Goal: Task Accomplishment & Management: Use online tool/utility

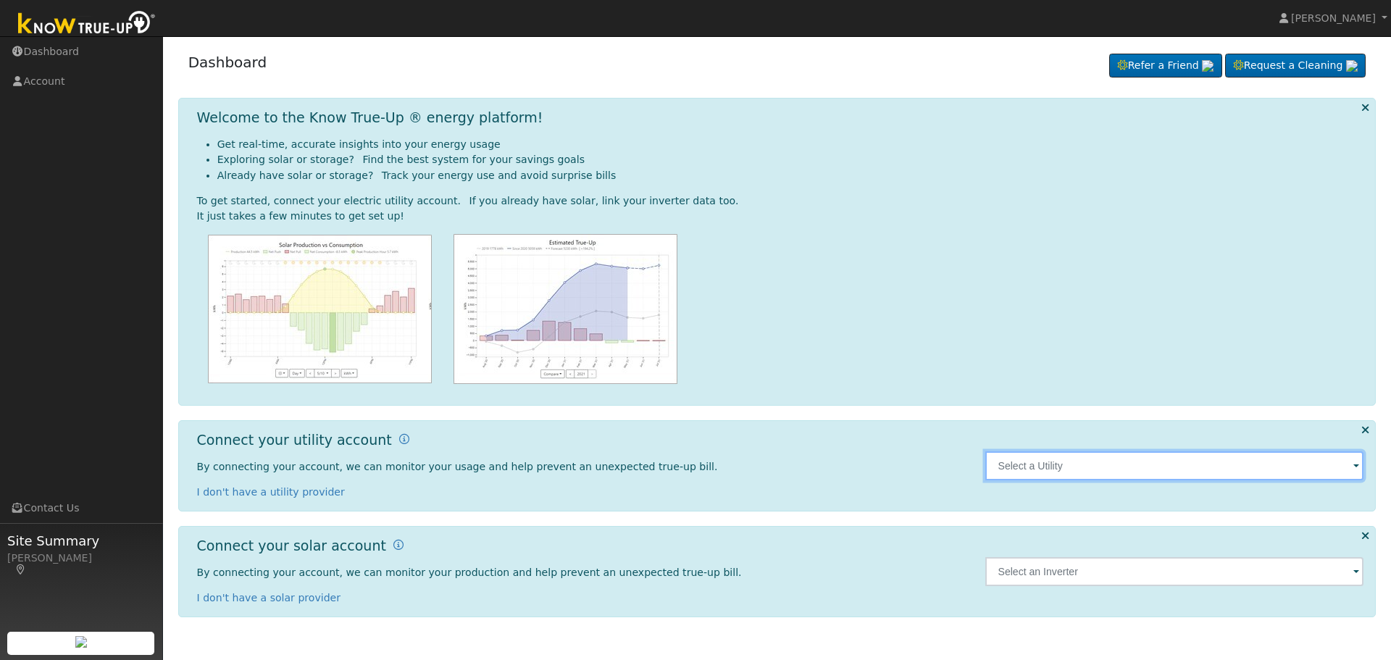
click at [1008, 467] on input "text" at bounding box center [1174, 465] width 379 height 29
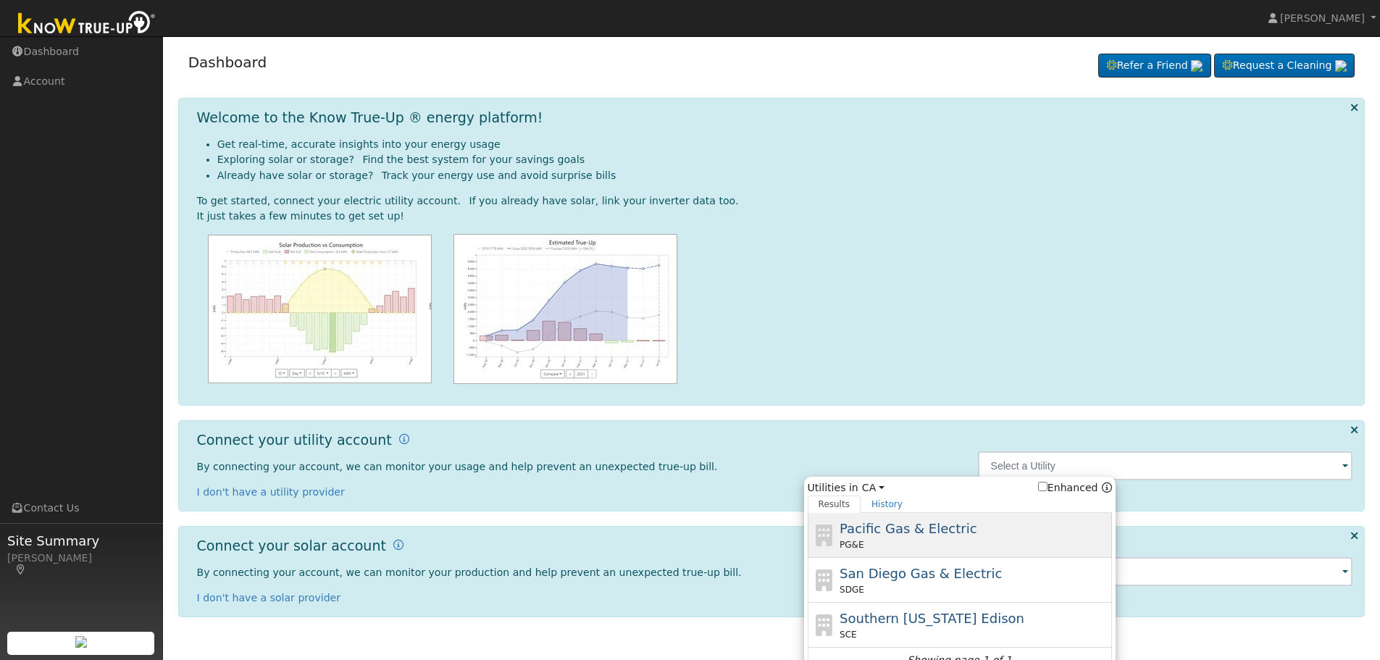
click at [867, 527] on span "Pacific Gas & Electric" at bounding box center [907, 528] width 137 height 15
type input "PG&E"
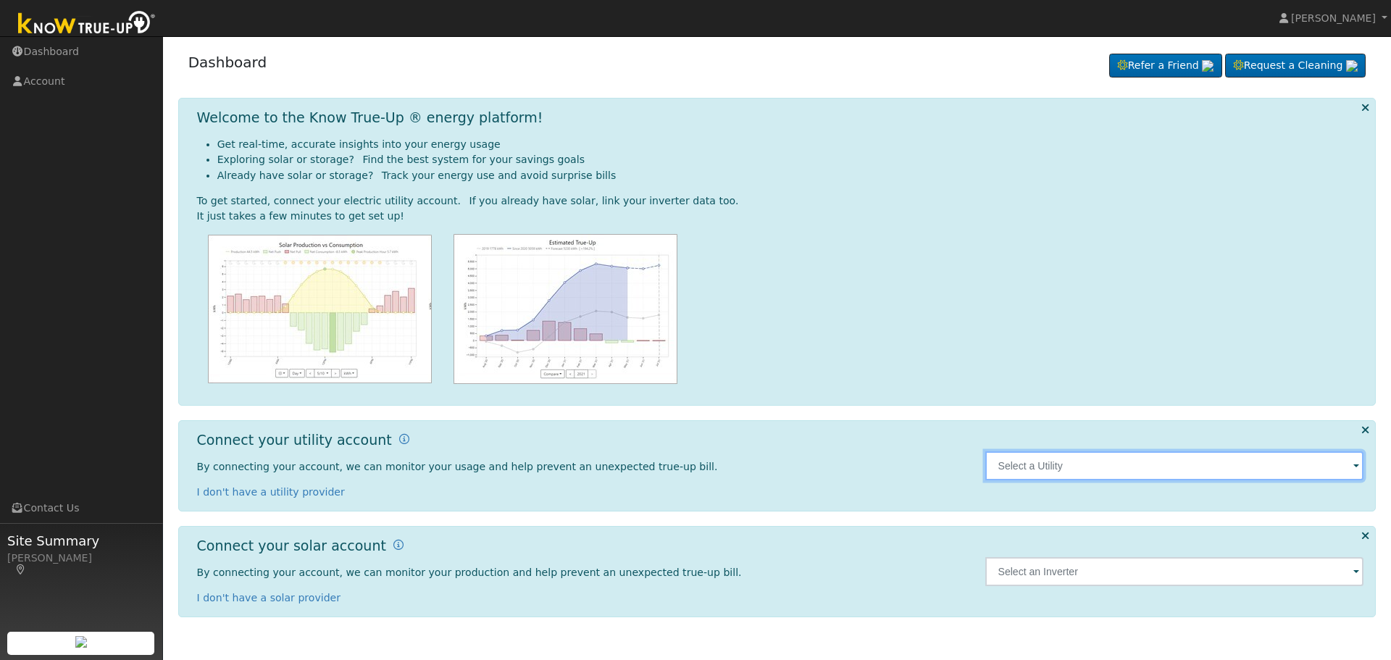
click at [1160, 458] on input "text" at bounding box center [1174, 465] width 379 height 29
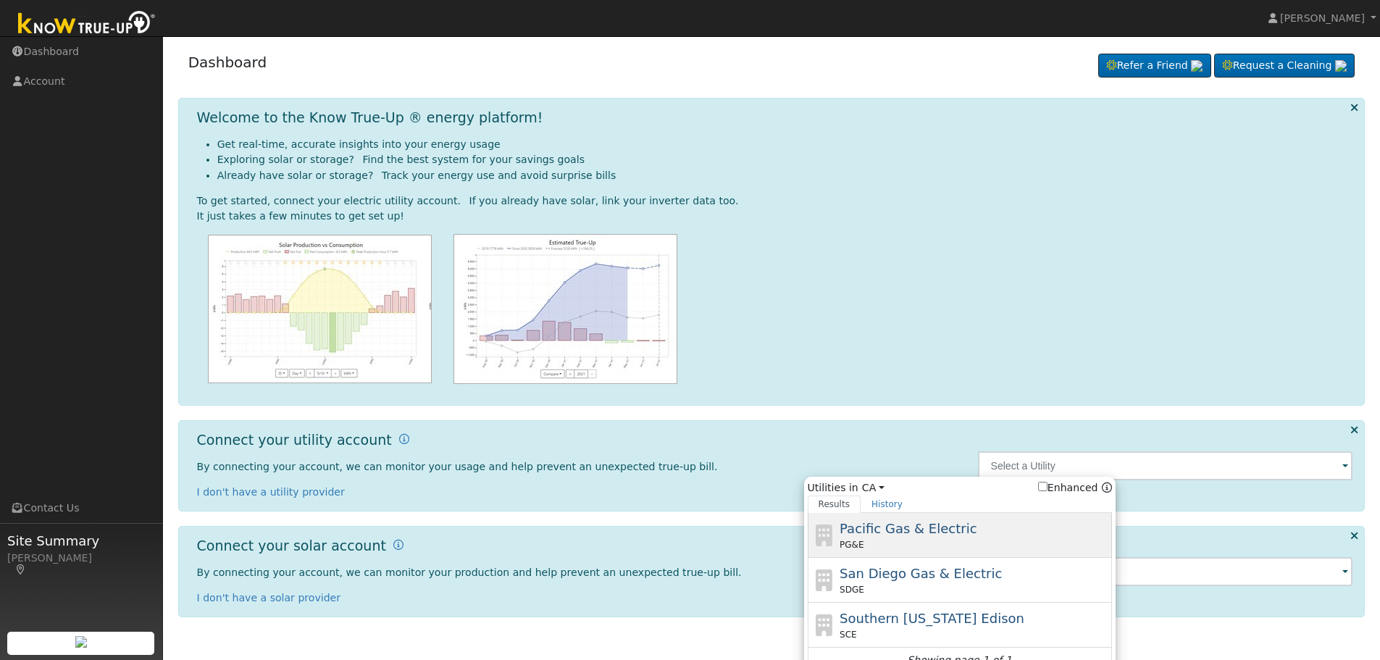
click at [905, 535] on span "Pacific Gas & Electric" at bounding box center [907, 528] width 137 height 15
type input "PG&E"
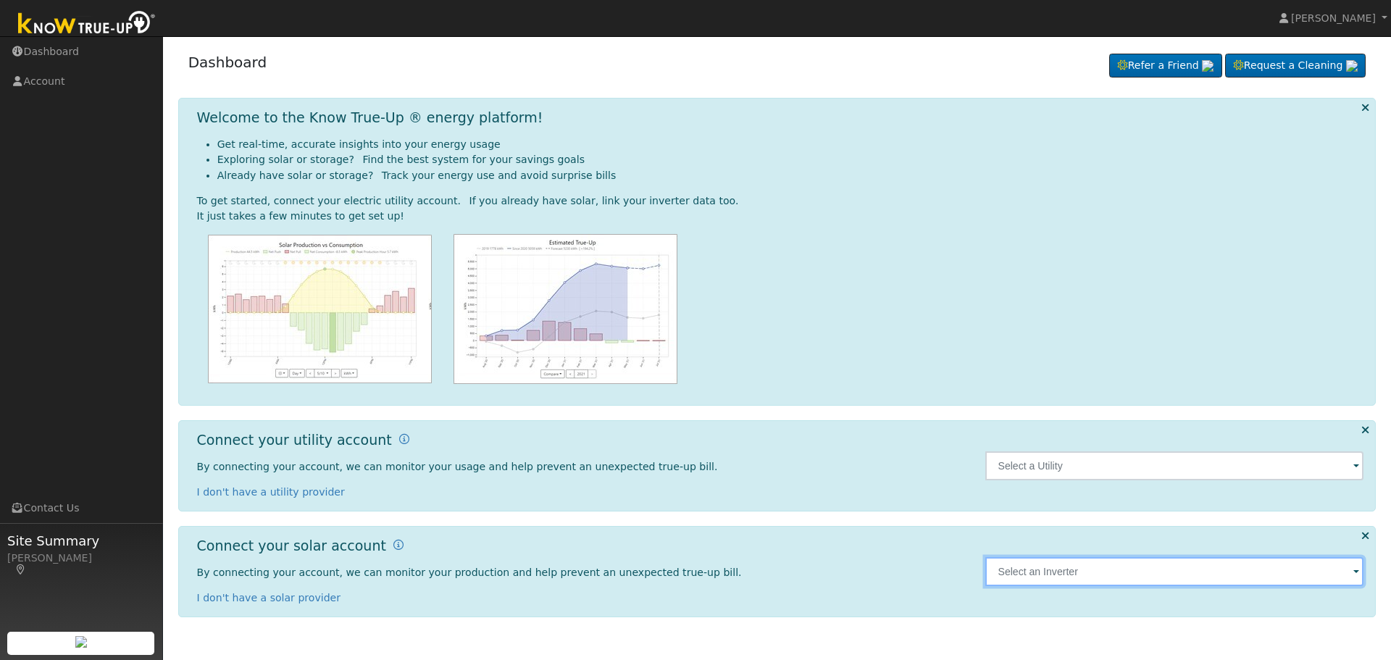
click at [1352, 480] on input "text" at bounding box center [1174, 465] width 379 height 29
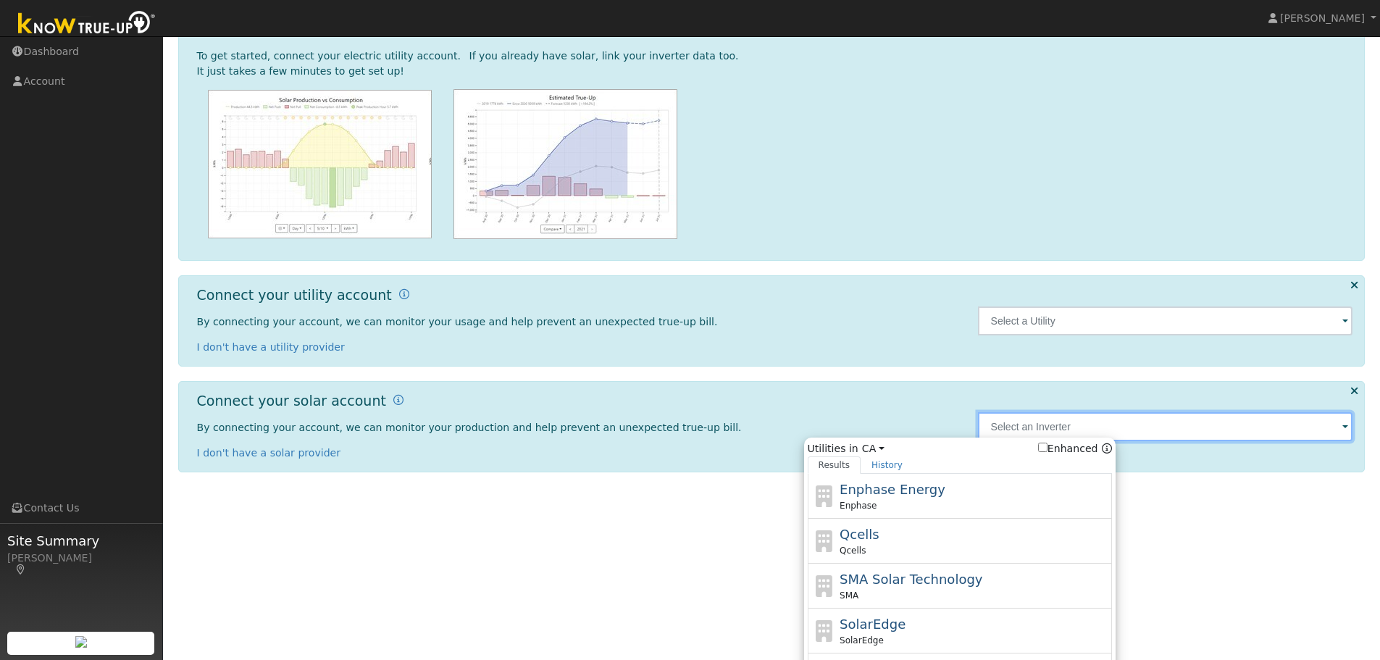
scroll to position [214, 0]
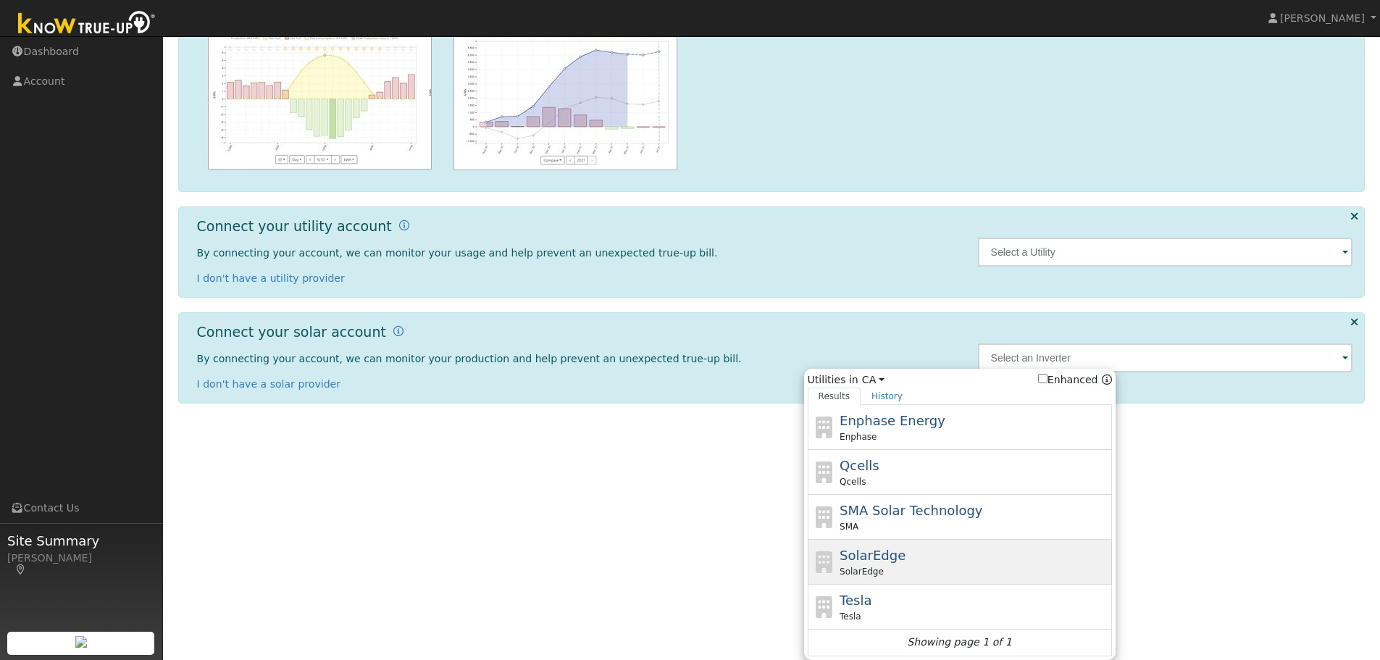
click at [850, 557] on span "SolarEdge" at bounding box center [872, 555] width 66 height 15
type input "SolarEdge"
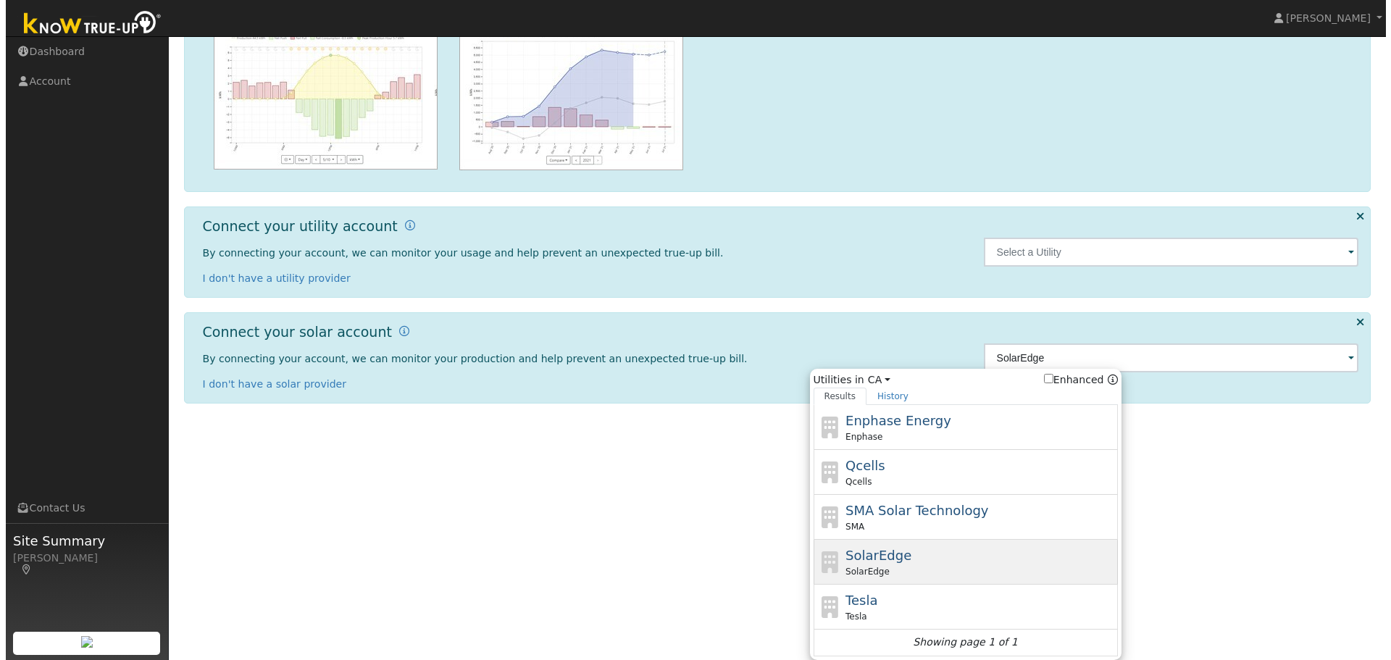
scroll to position [0, 0]
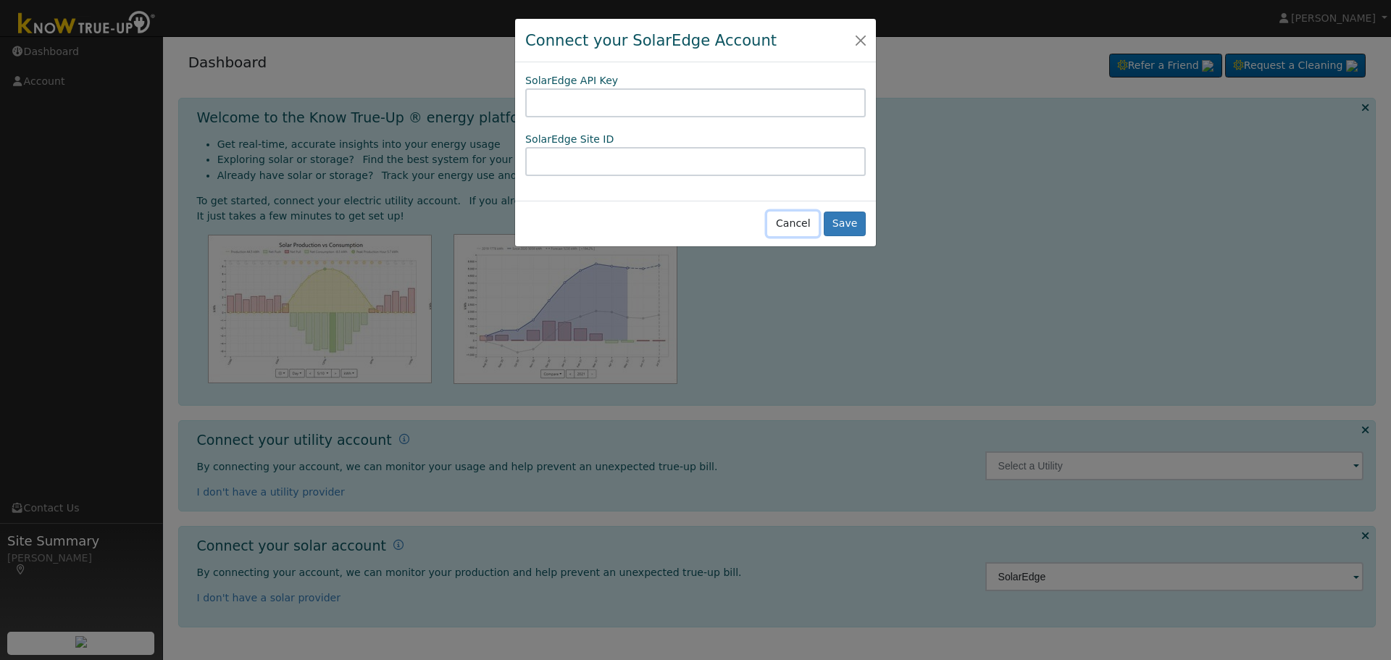
click at [800, 223] on button "Cancel" at bounding box center [792, 223] width 51 height 25
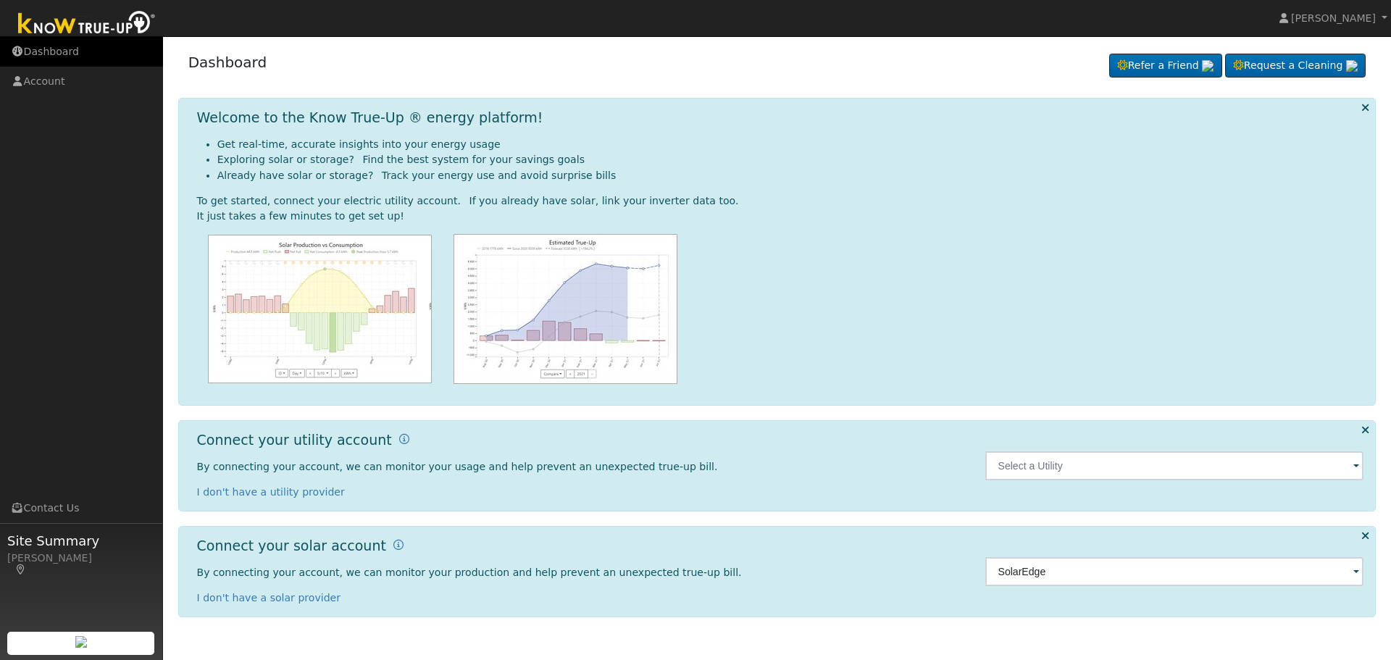
click at [59, 46] on link "Dashboard" at bounding box center [81, 52] width 163 height 30
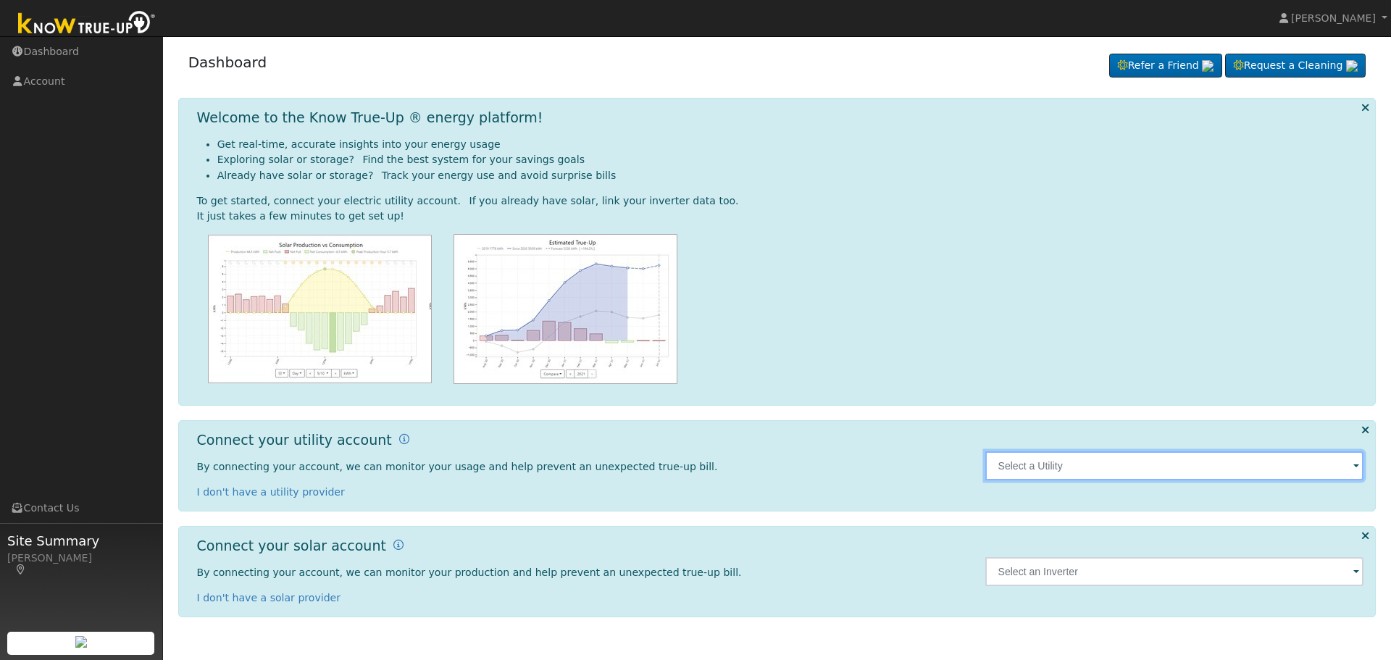
click at [1186, 472] on input "text" at bounding box center [1174, 465] width 379 height 29
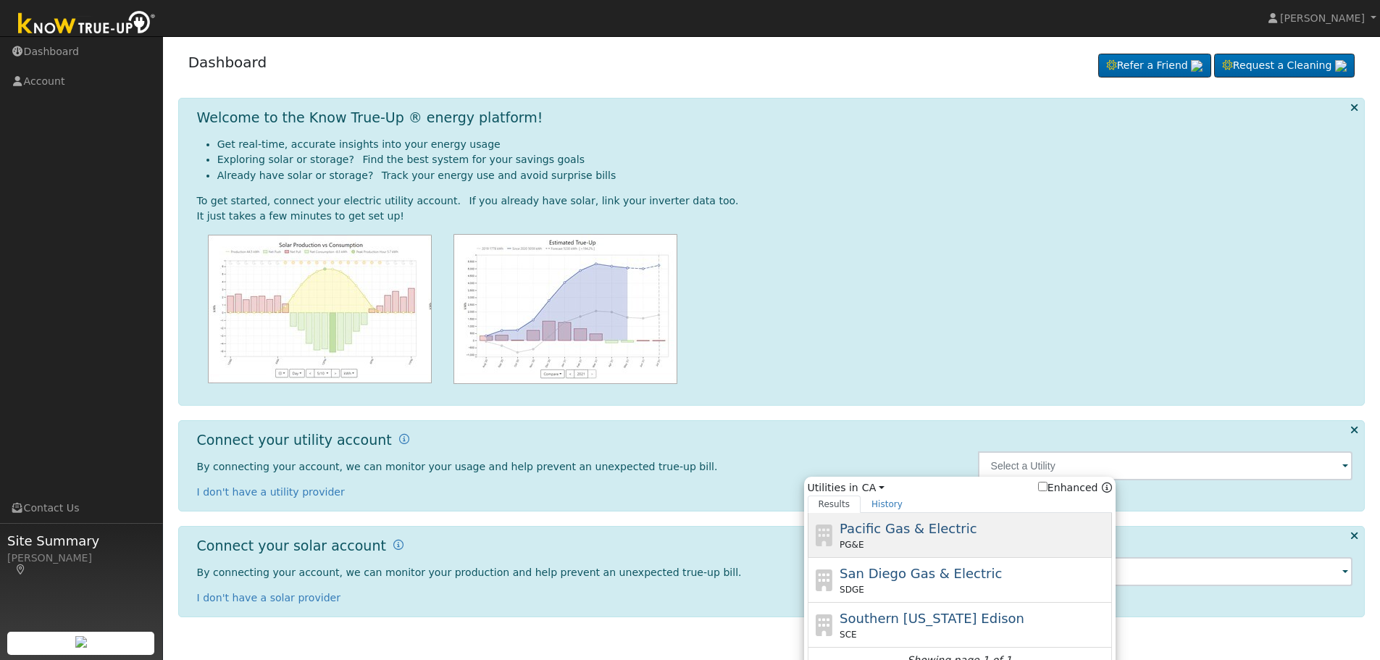
click at [887, 533] on span "Pacific Gas & Electric" at bounding box center [907, 528] width 137 height 15
type input "PG&E"
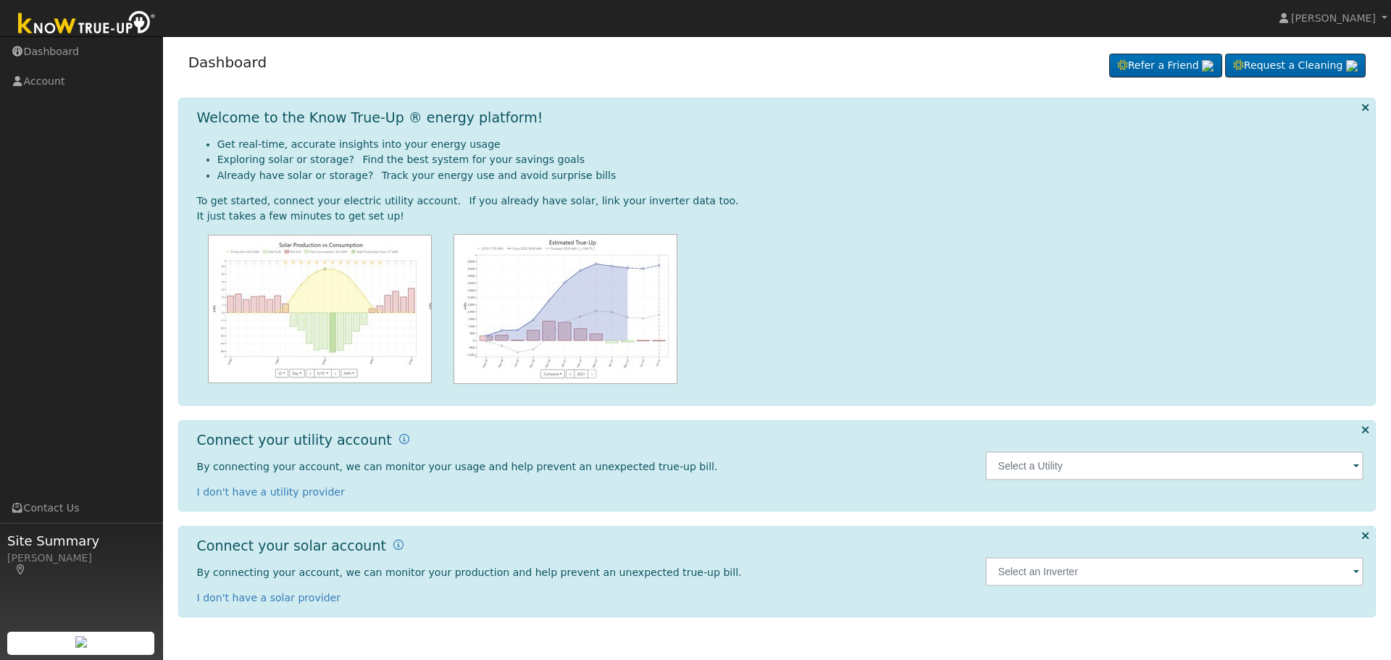
click at [1356, 462] on span at bounding box center [1356, 466] width 6 height 17
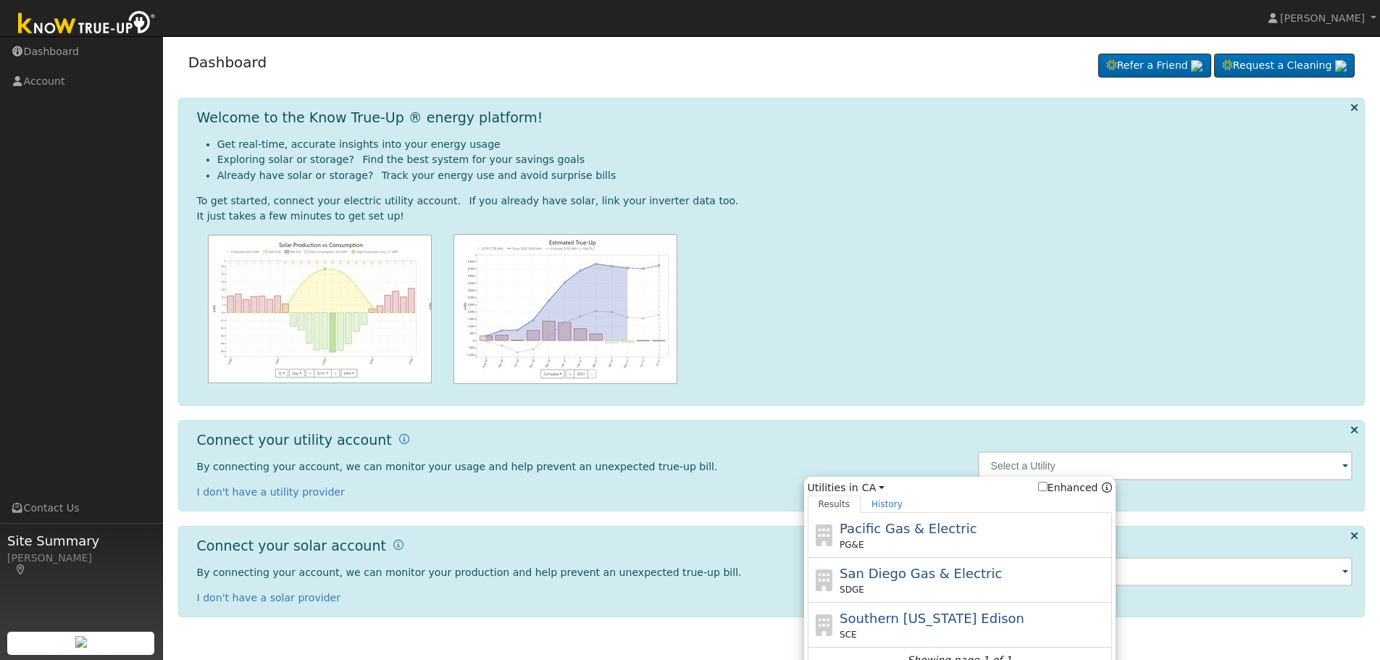
scroll to position [17, 0]
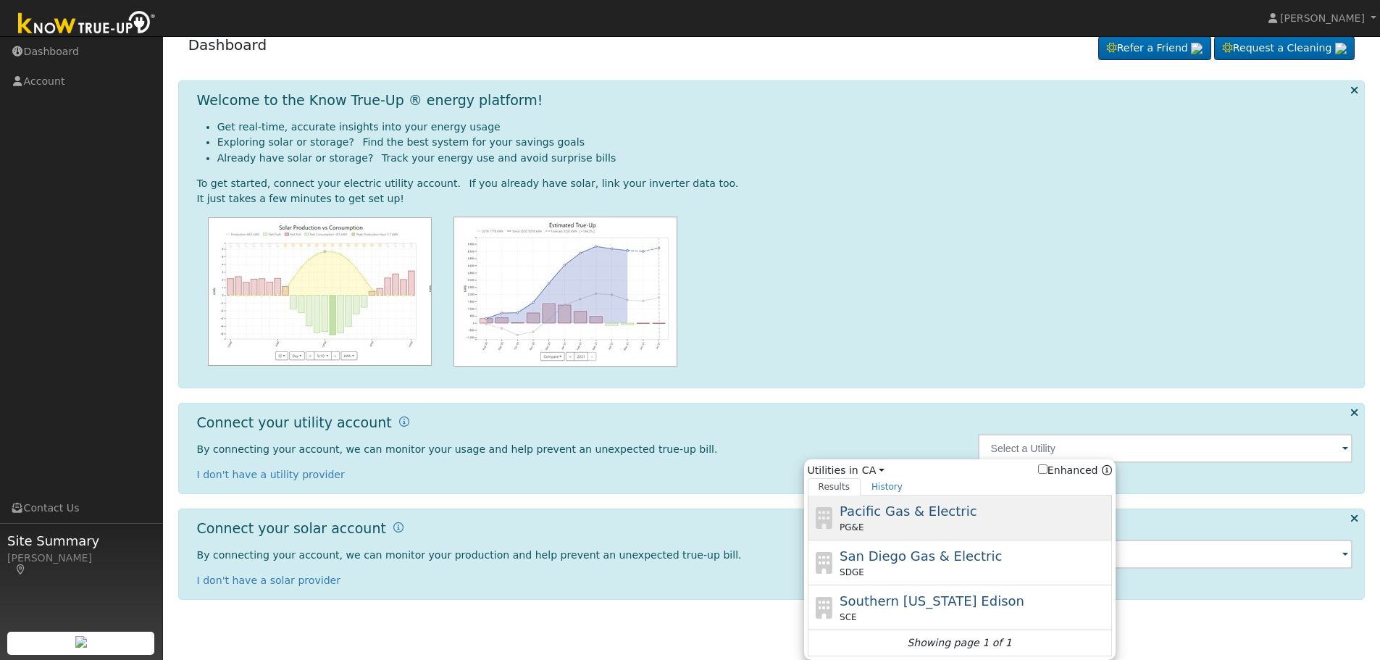
click at [863, 514] on span "Pacific Gas & Electric" at bounding box center [907, 510] width 137 height 15
type input "PG&E"
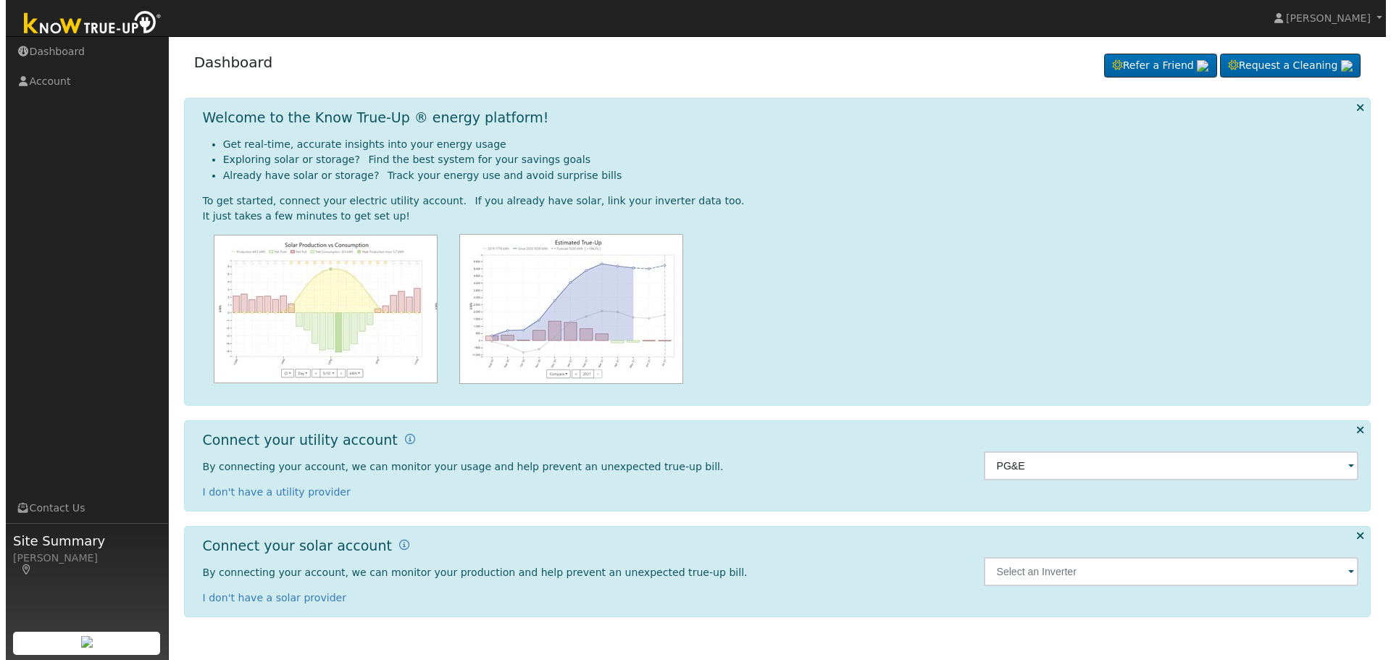
scroll to position [0, 0]
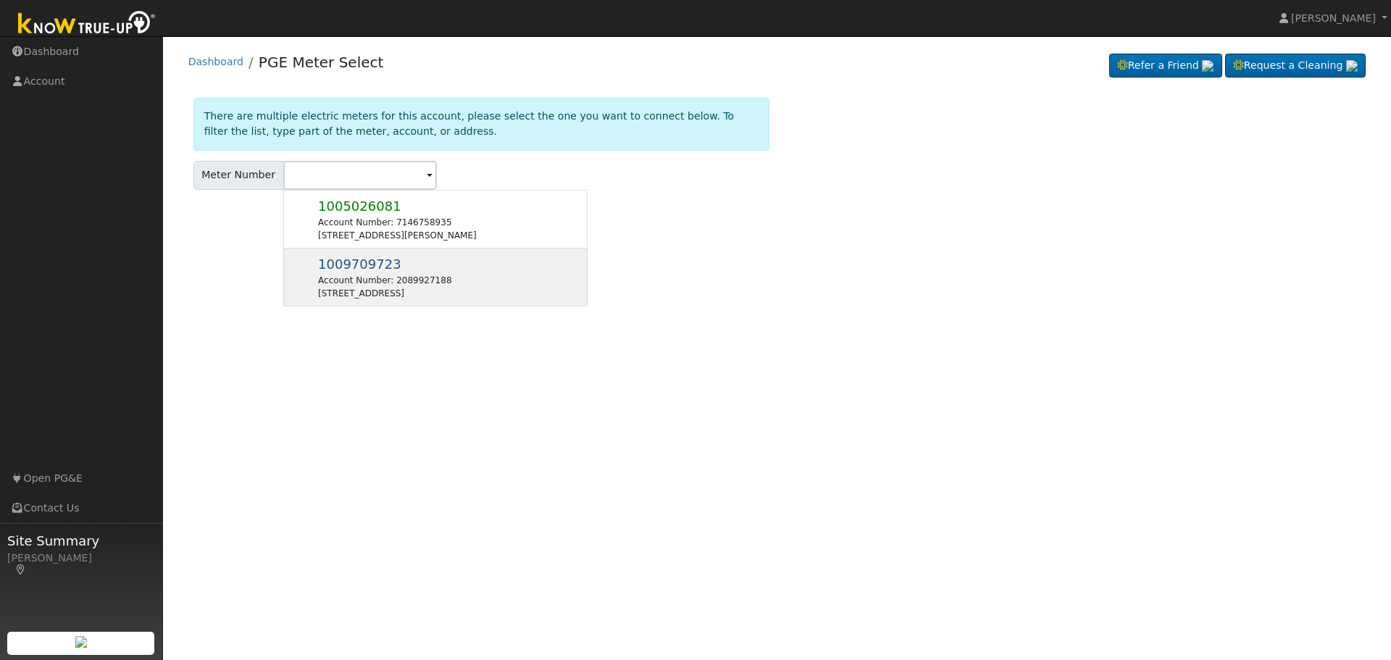
click at [359, 275] on div "Account Number: 2089927188" at bounding box center [384, 280] width 133 height 13
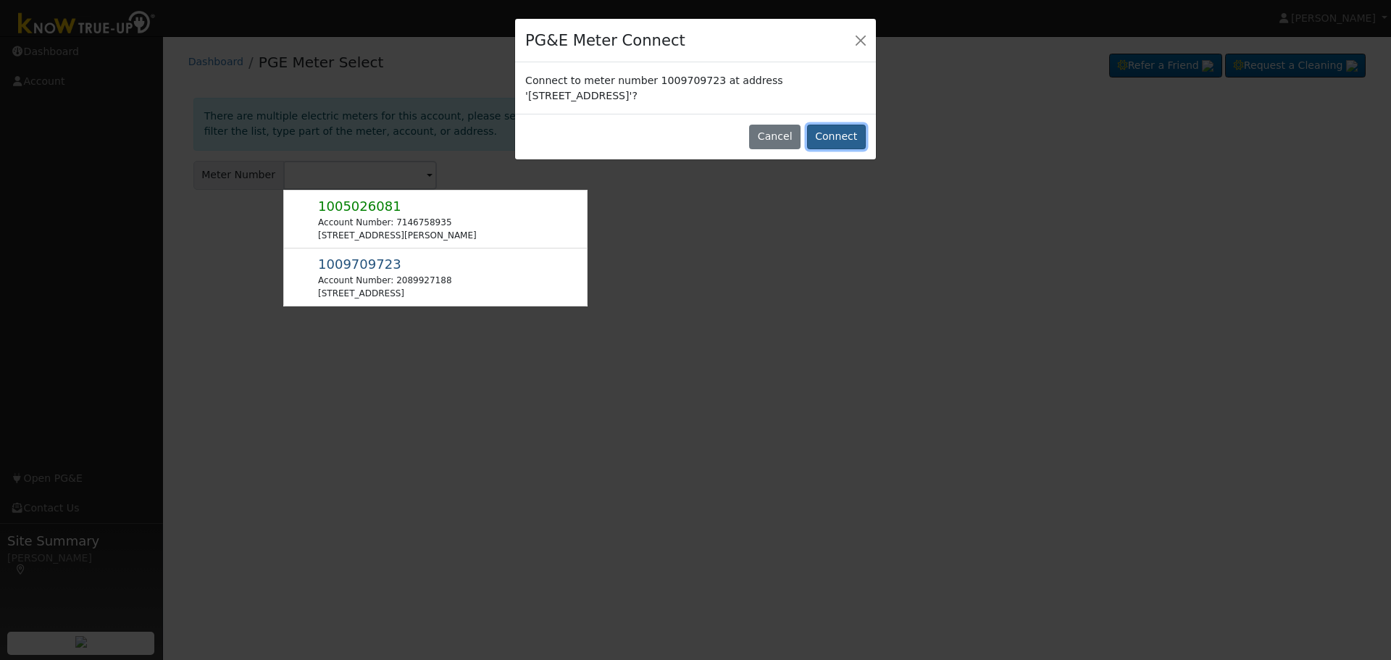
click at [834, 141] on button "Connect" at bounding box center [836, 137] width 59 height 25
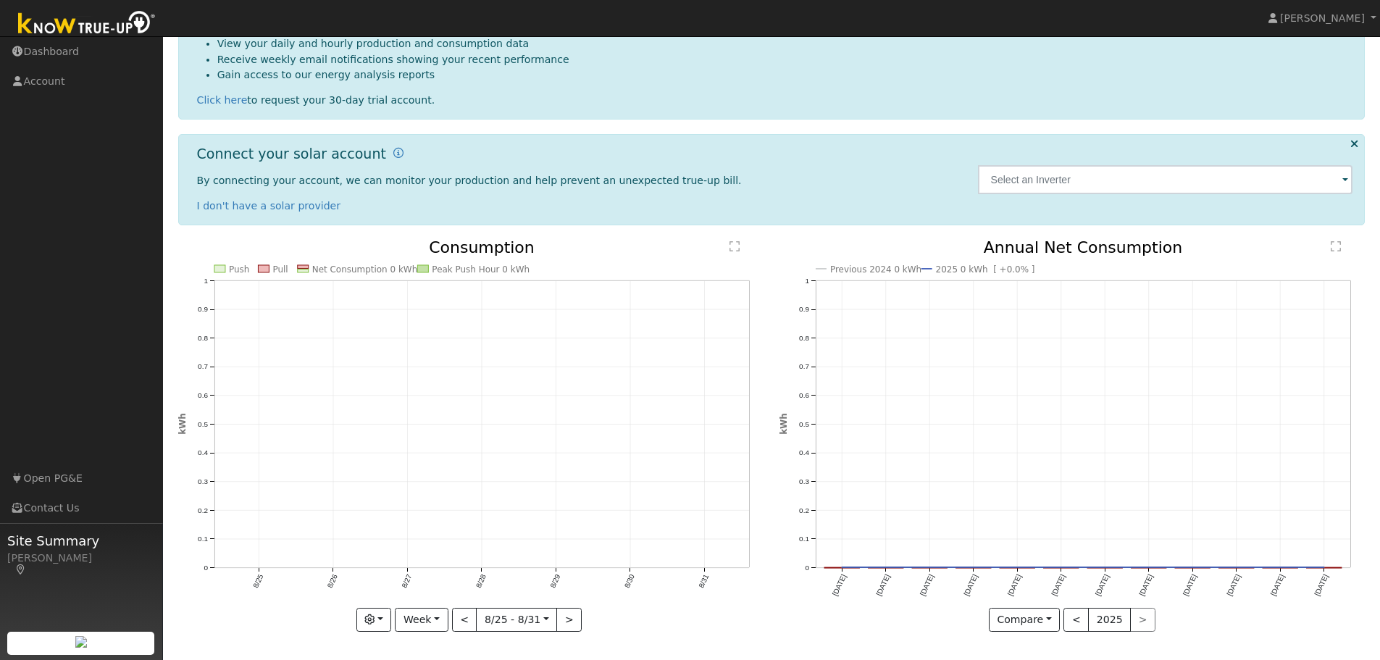
scroll to position [158, 0]
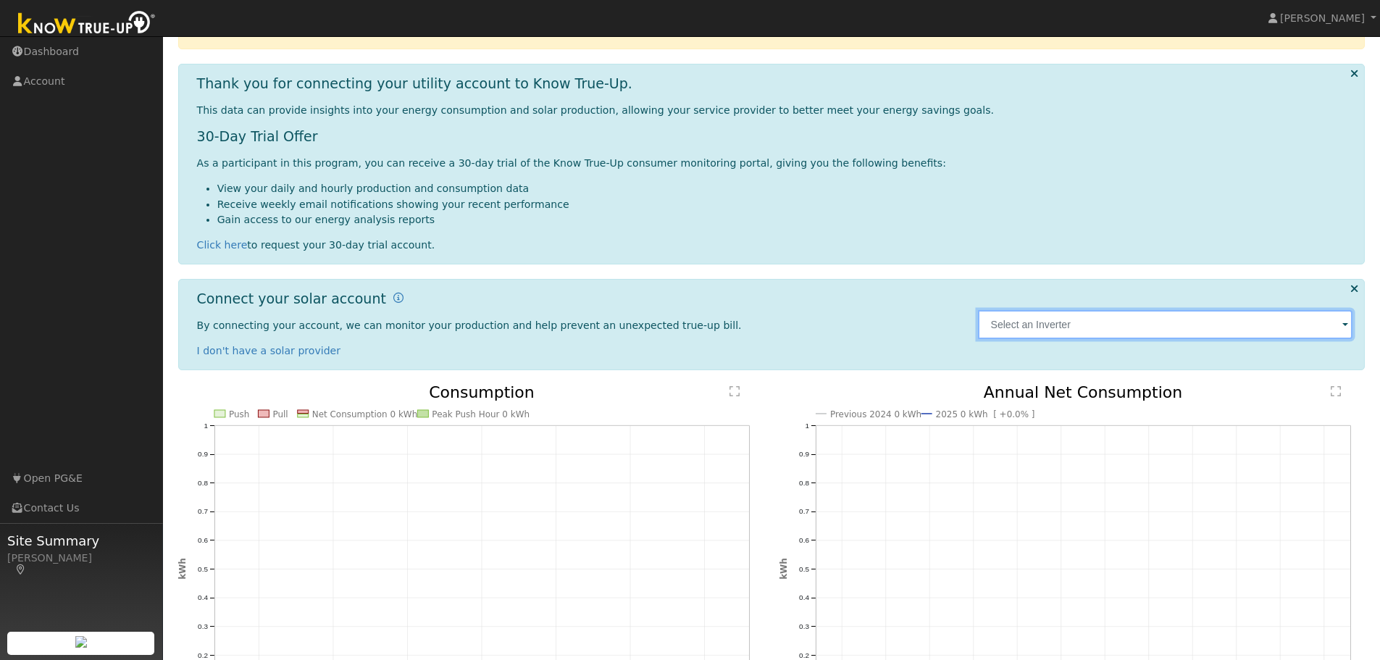
click at [1038, 322] on input "text" at bounding box center [1165, 324] width 375 height 29
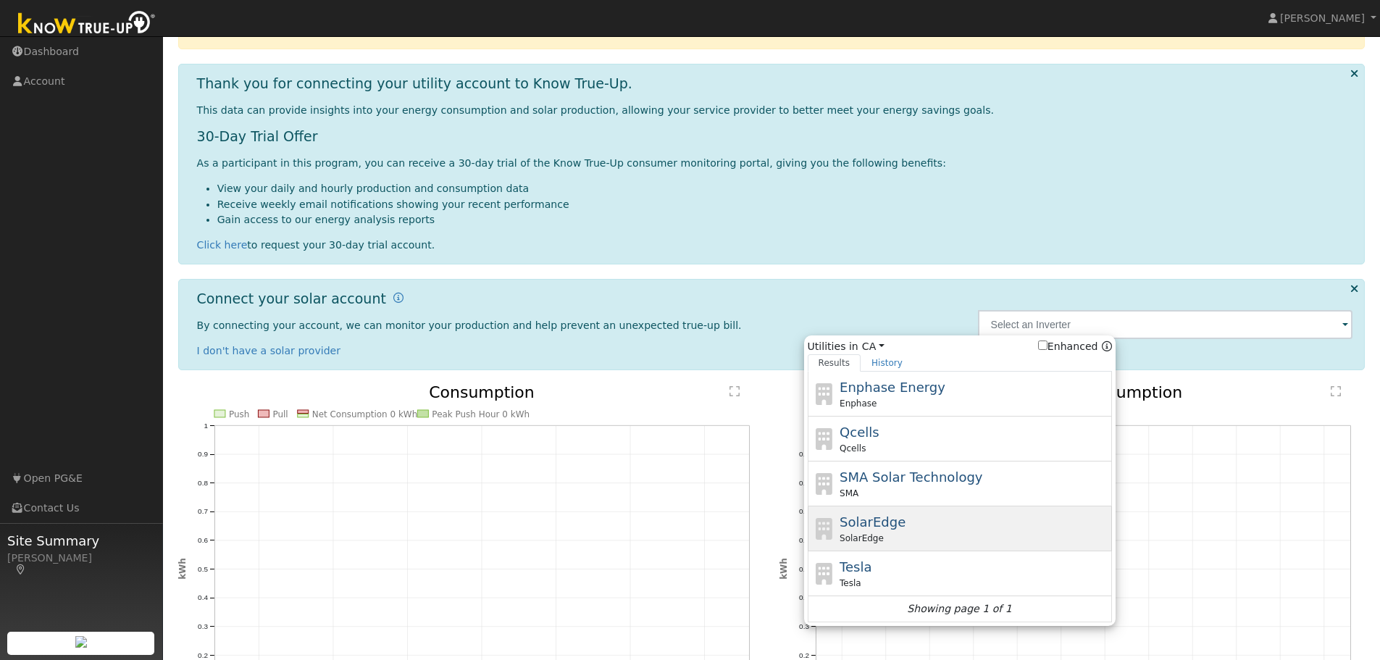
click at [860, 529] on span "SolarEdge" at bounding box center [872, 521] width 66 height 15
type input "SolarEdge"
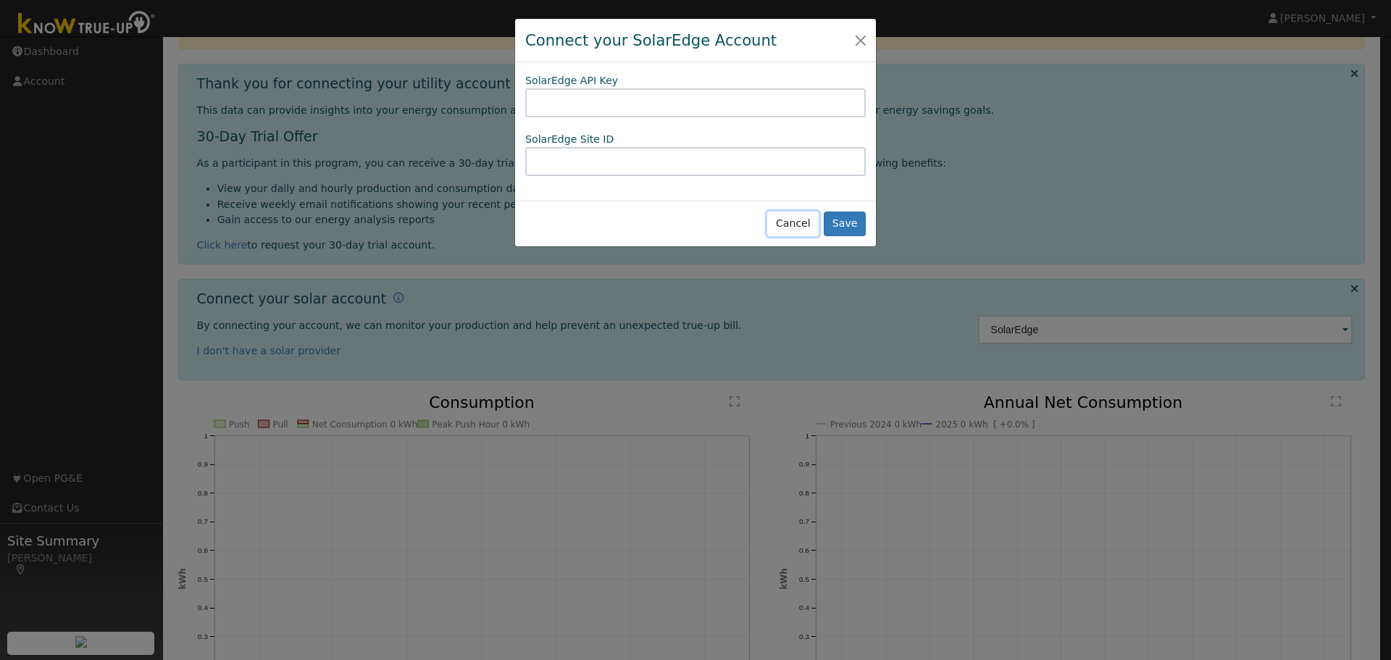
click at [803, 222] on button "Cancel" at bounding box center [792, 223] width 51 height 25
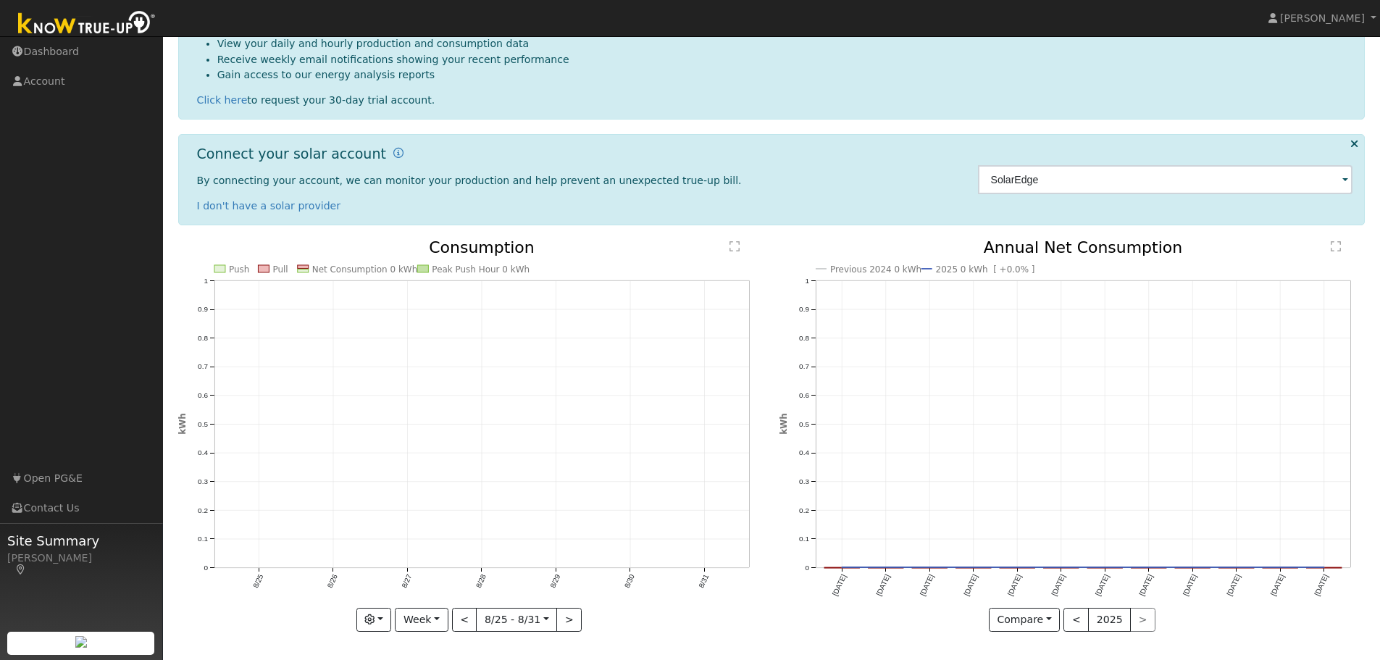
scroll to position [85, 0]
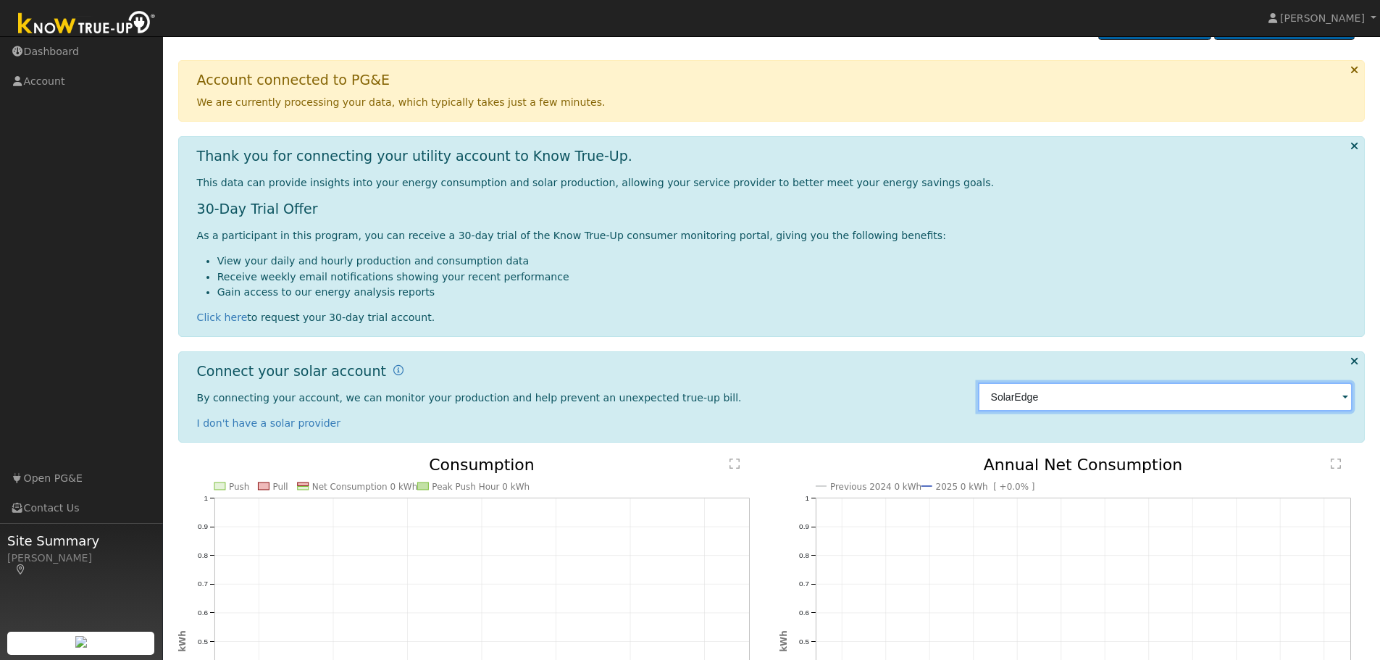
click at [1118, 399] on input "SolarEdge" at bounding box center [1165, 396] width 375 height 29
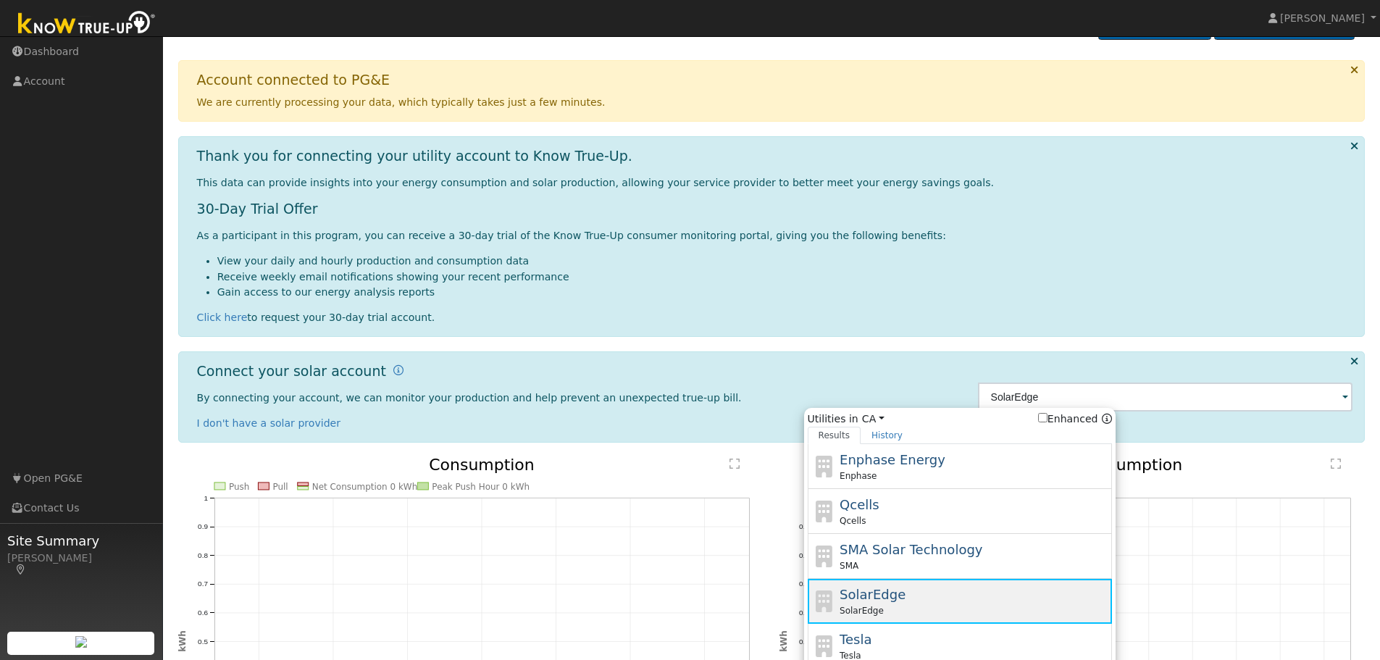
click at [874, 602] on span "SolarEdge" at bounding box center [872, 594] width 66 height 15
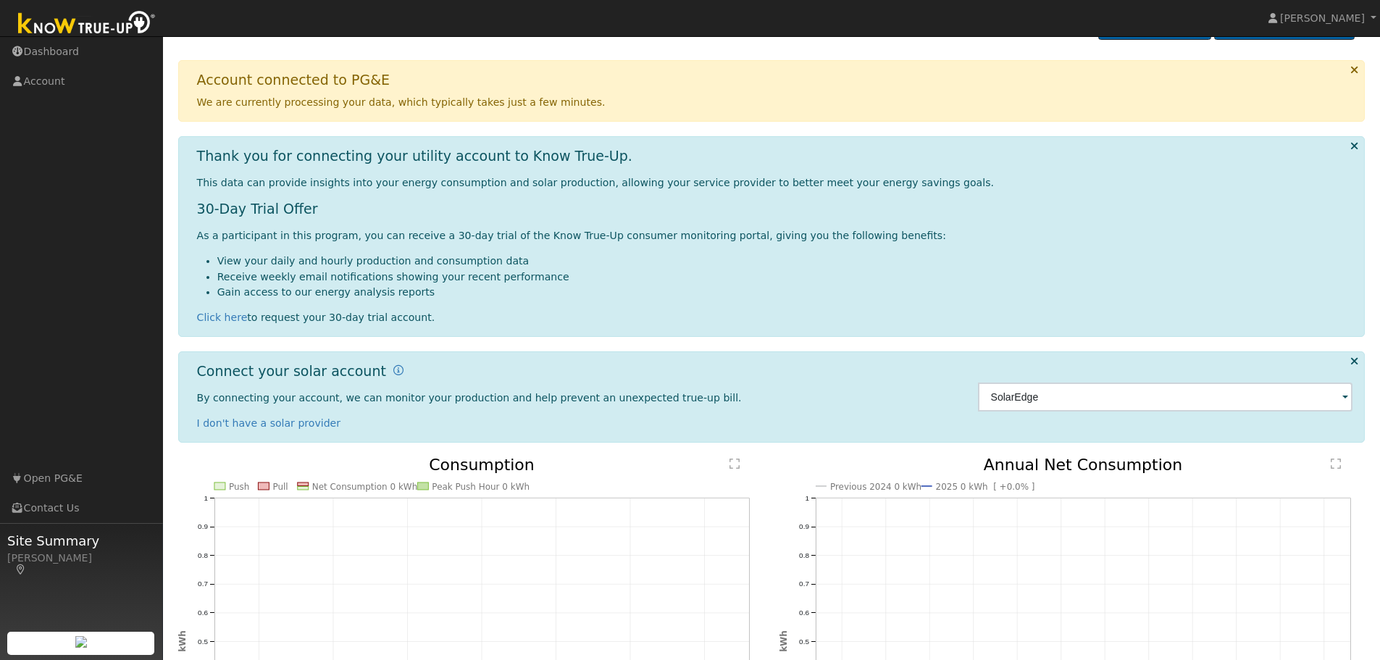
scroll to position [0, 0]
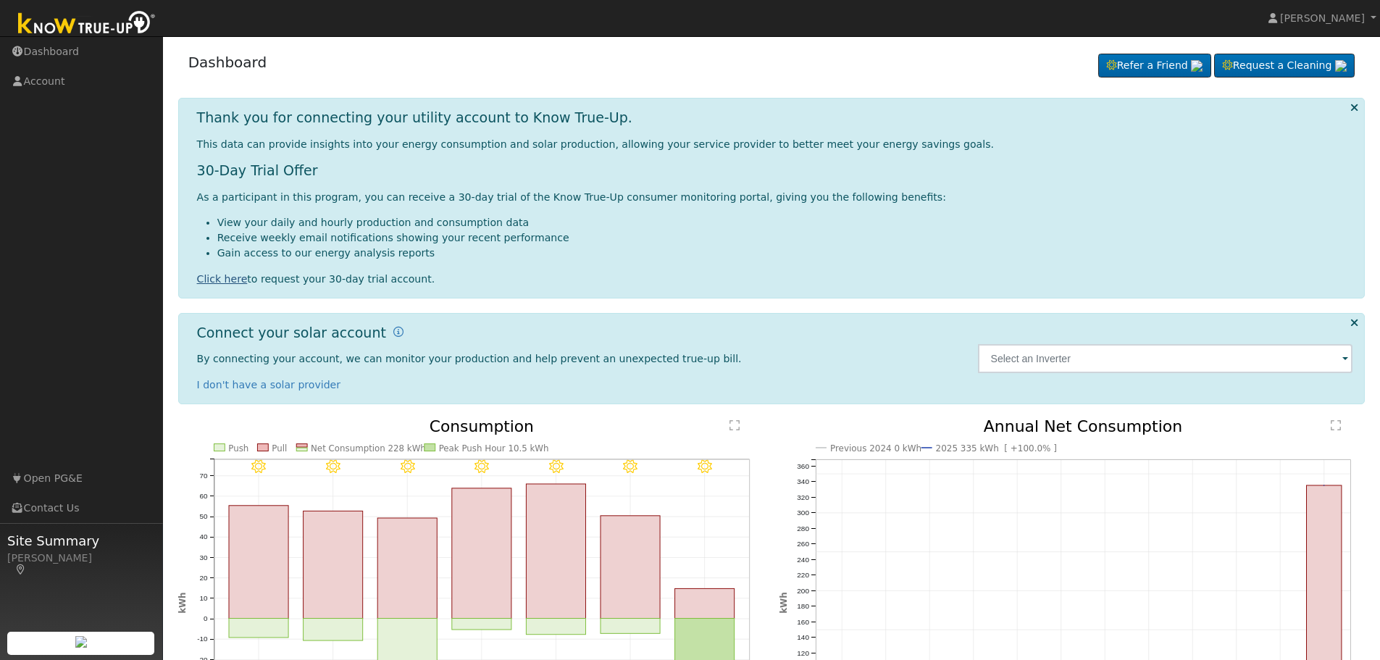
click at [212, 275] on link "Click here" at bounding box center [222, 279] width 51 height 12
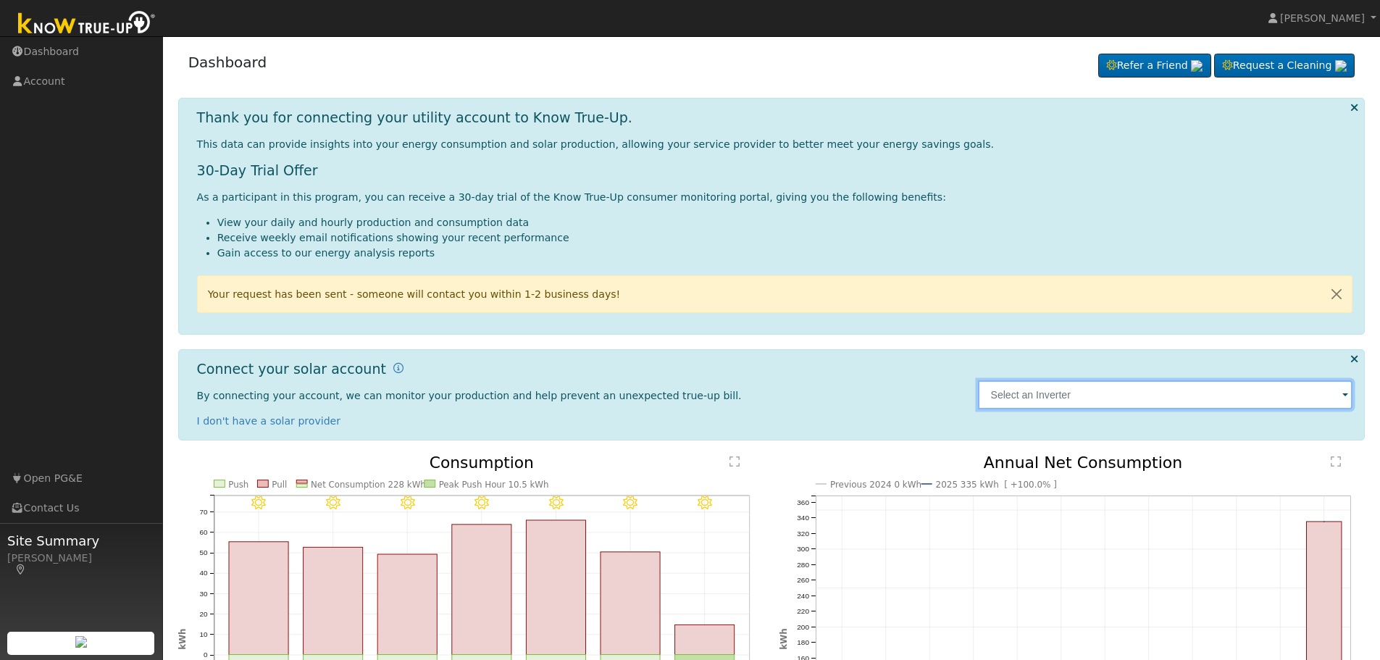
click at [1101, 399] on input "text" at bounding box center [1165, 394] width 375 height 29
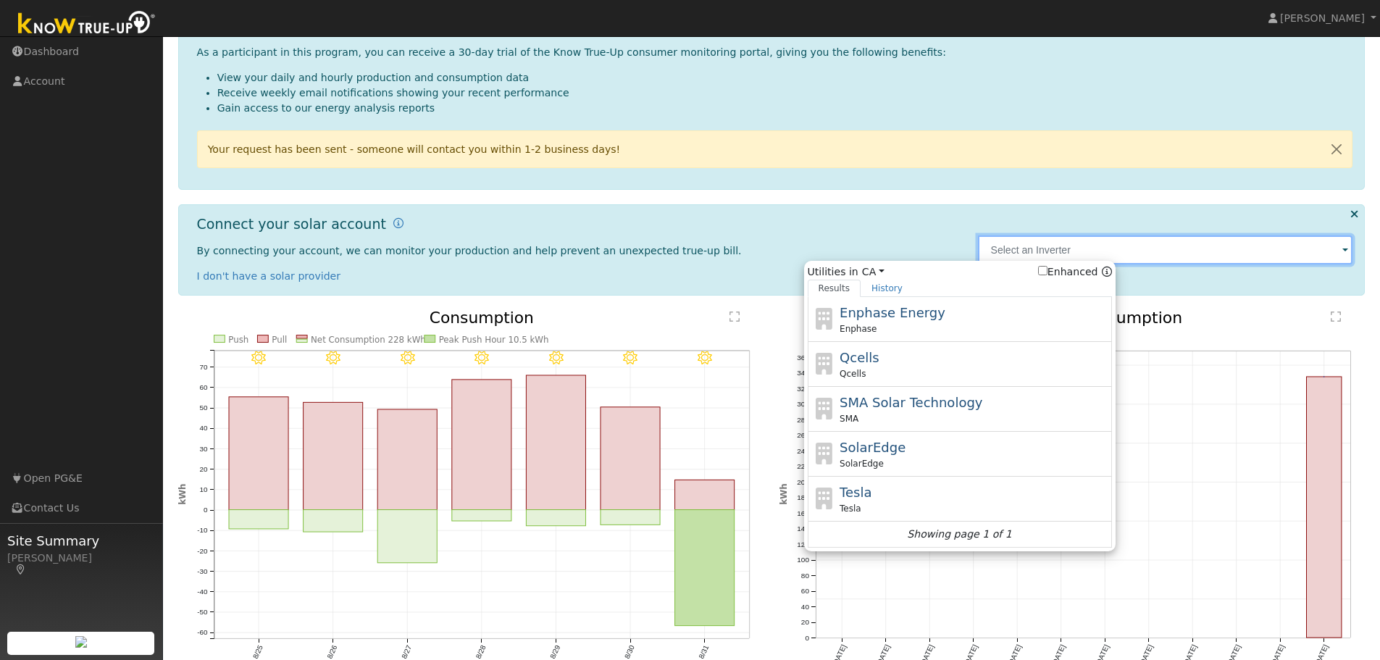
scroll to position [215, 0]
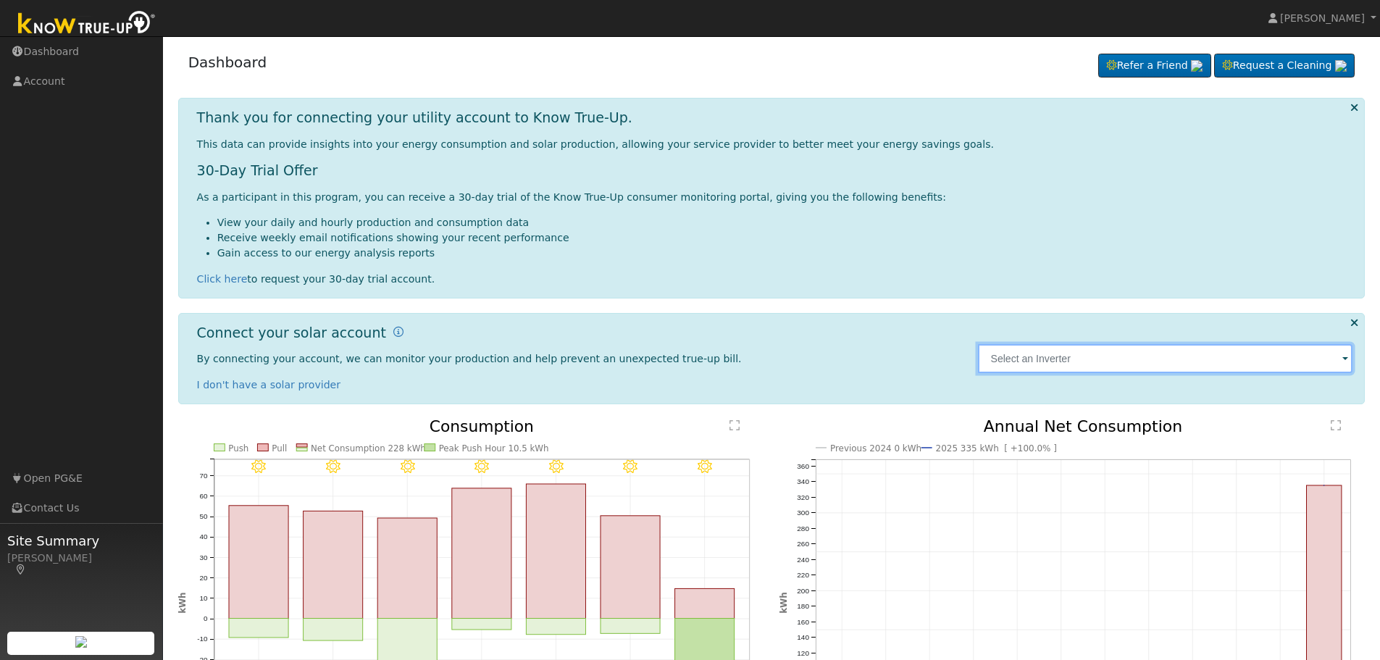
click at [1065, 361] on input "text" at bounding box center [1165, 358] width 375 height 29
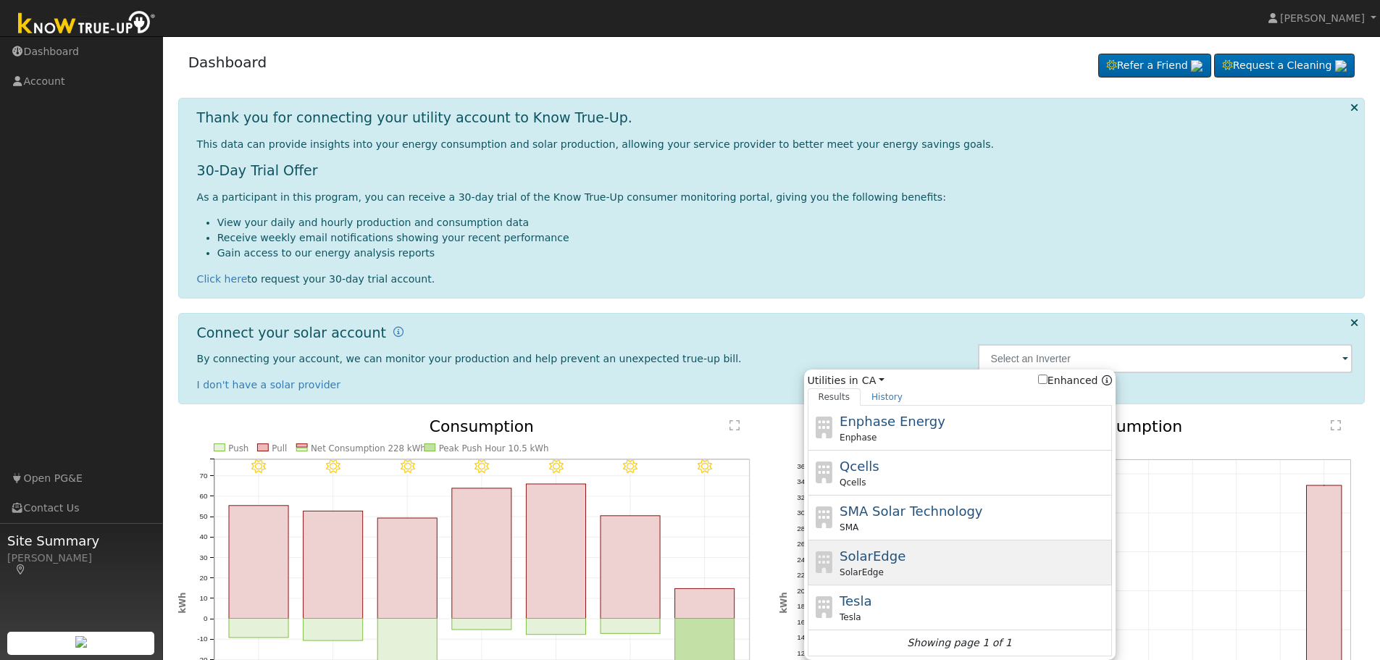
click at [855, 560] on span "SolarEdge" at bounding box center [872, 555] width 66 height 15
type input "SolarEdge"
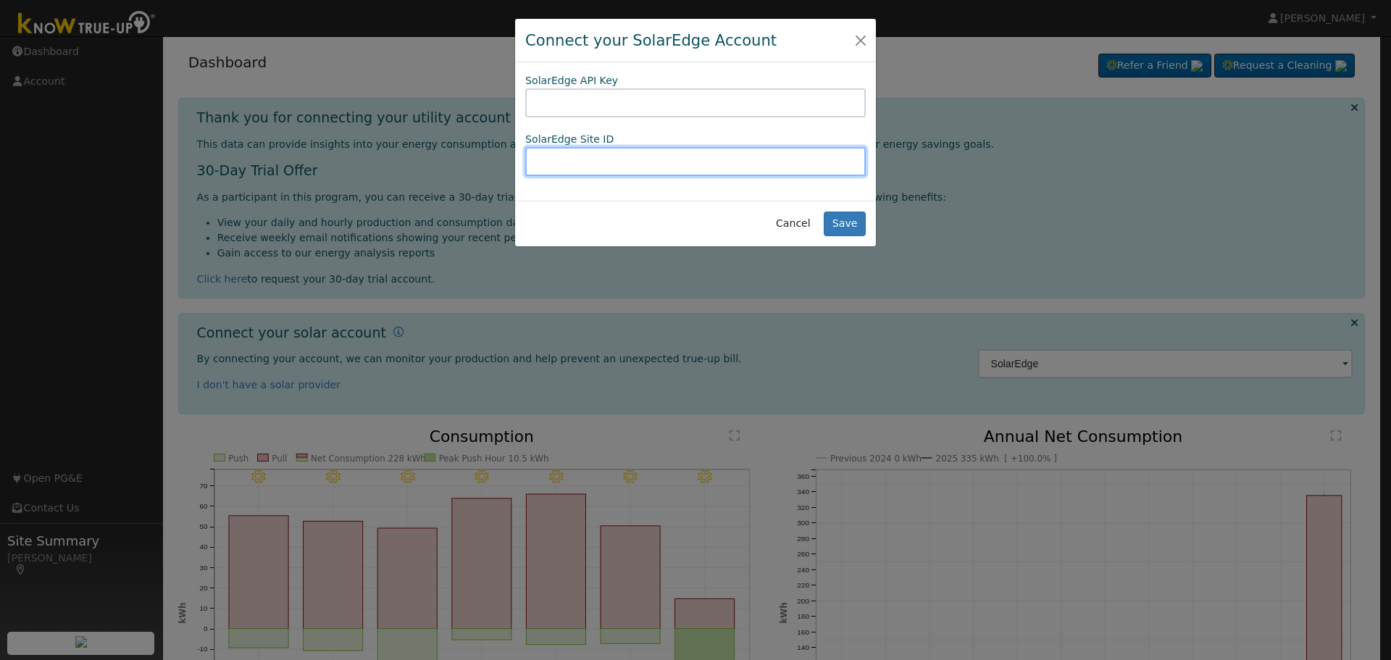
click at [560, 161] on input "text" at bounding box center [695, 161] width 340 height 29
click at [858, 38] on button "Close" at bounding box center [860, 40] width 20 height 20
